Goal: Contribute content: Add original content to the website for others to see

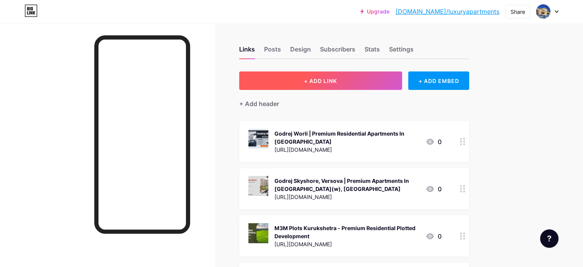
click at [337, 79] on span "+ ADD LINK" at bounding box center [320, 80] width 33 height 7
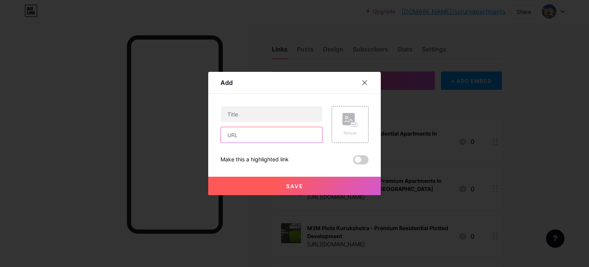
click at [261, 137] on input "text" at bounding box center [271, 134] width 101 height 15
paste input "[URL][DOMAIN_NAME]"
type input "[URL][DOMAIN_NAME]"
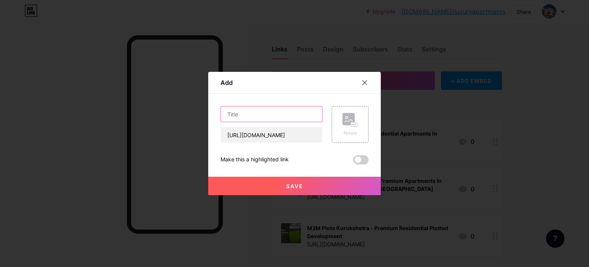
click at [266, 110] on input "text" at bounding box center [271, 113] width 101 height 15
paste input "[GEOGRAPHIC_DATA] | Luxury Apartments In [GEOGRAPHIC_DATA]"
type input "[GEOGRAPHIC_DATA] | Luxury Apartments In [GEOGRAPHIC_DATA]"
click at [353, 124] on rect at bounding box center [354, 125] width 6 height 4
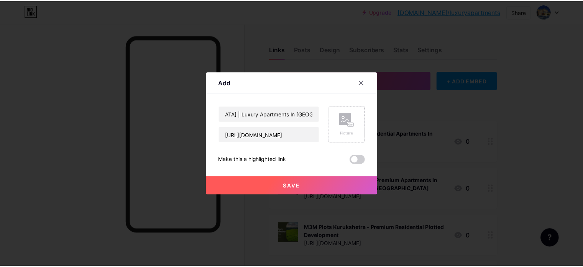
scroll to position [0, 0]
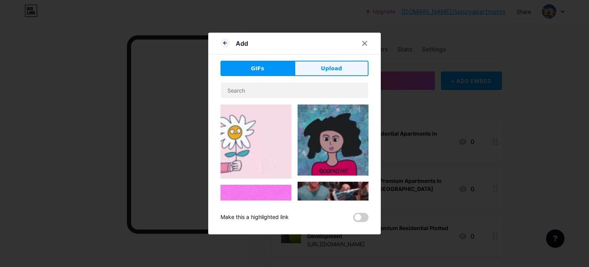
click at [335, 71] on span "Upload" at bounding box center [331, 68] width 21 height 8
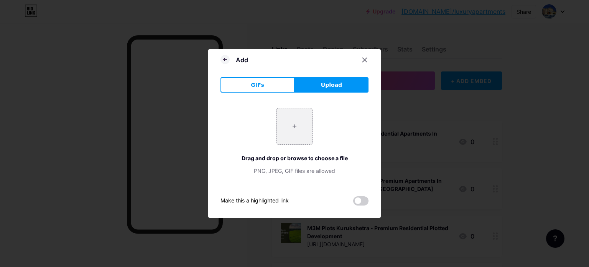
click at [332, 84] on span "Upload" at bounding box center [331, 85] width 21 height 8
click at [298, 130] on input "file" at bounding box center [294, 126] width 36 height 36
type input "C:\fakepath\2.jpg"
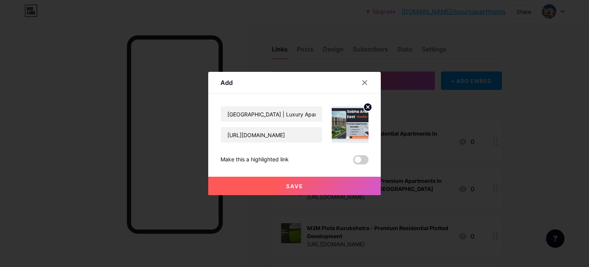
click at [309, 186] on button "Save" at bounding box center [294, 185] width 173 height 18
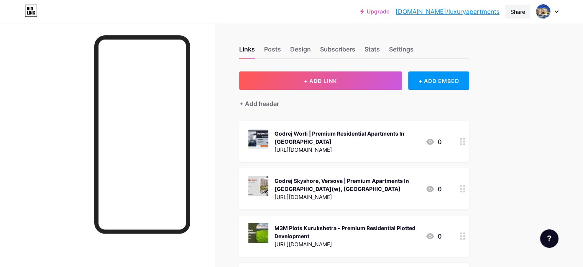
click at [515, 8] on div "Share" at bounding box center [518, 12] width 15 height 8
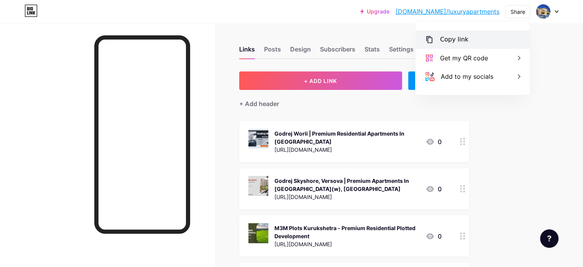
click at [456, 39] on div "Copy link" at bounding box center [454, 39] width 28 height 9
